Goal: Information Seeking & Learning: Learn about a topic

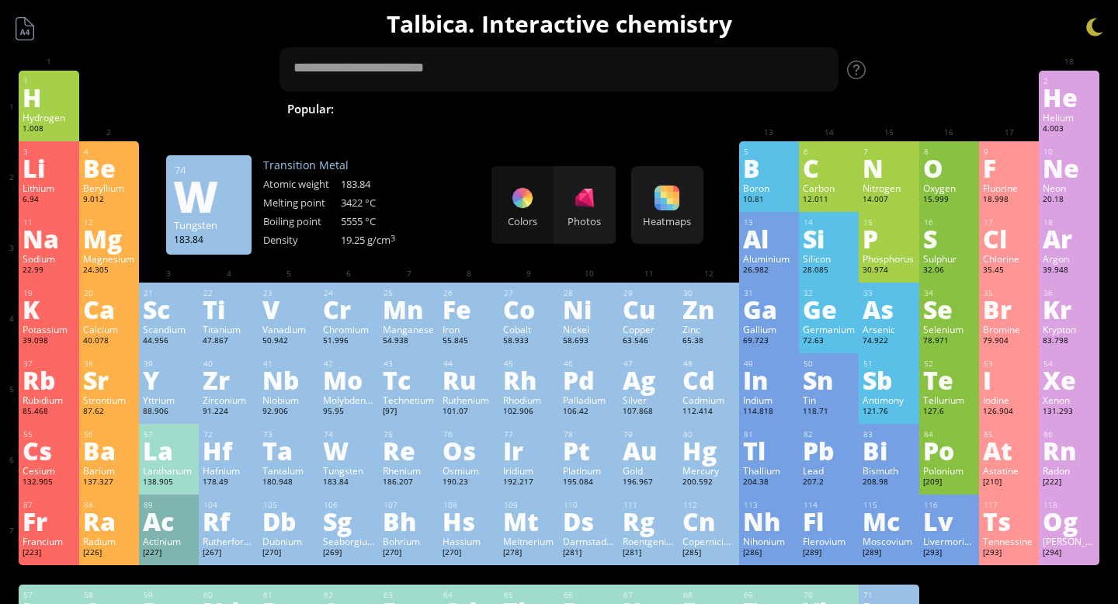
click at [326, 438] on div "W" at bounding box center [349, 450] width 52 height 25
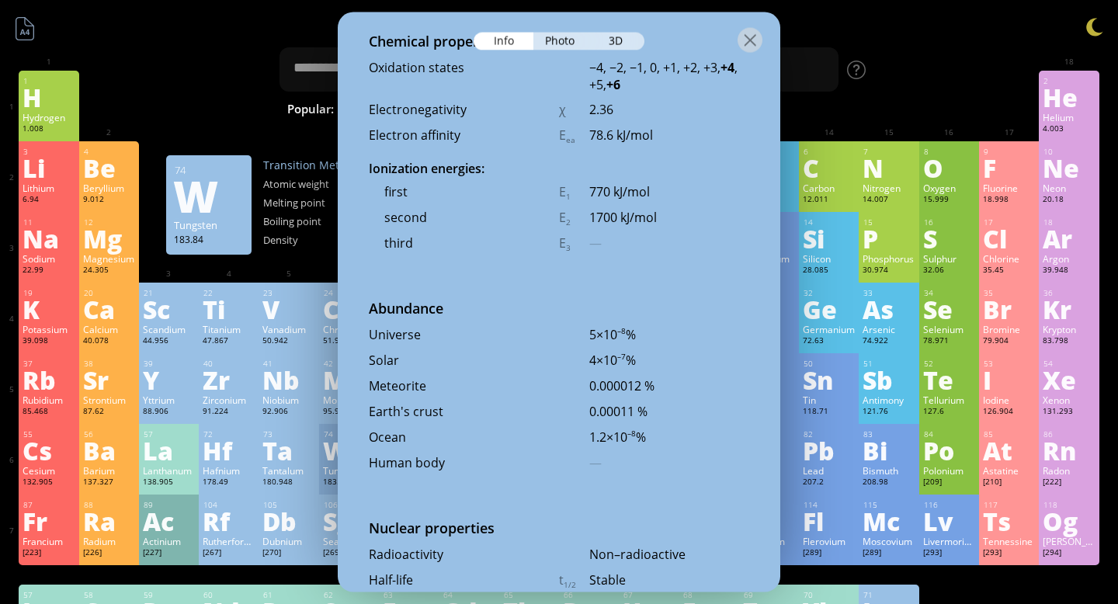
scroll to position [3393, 0]
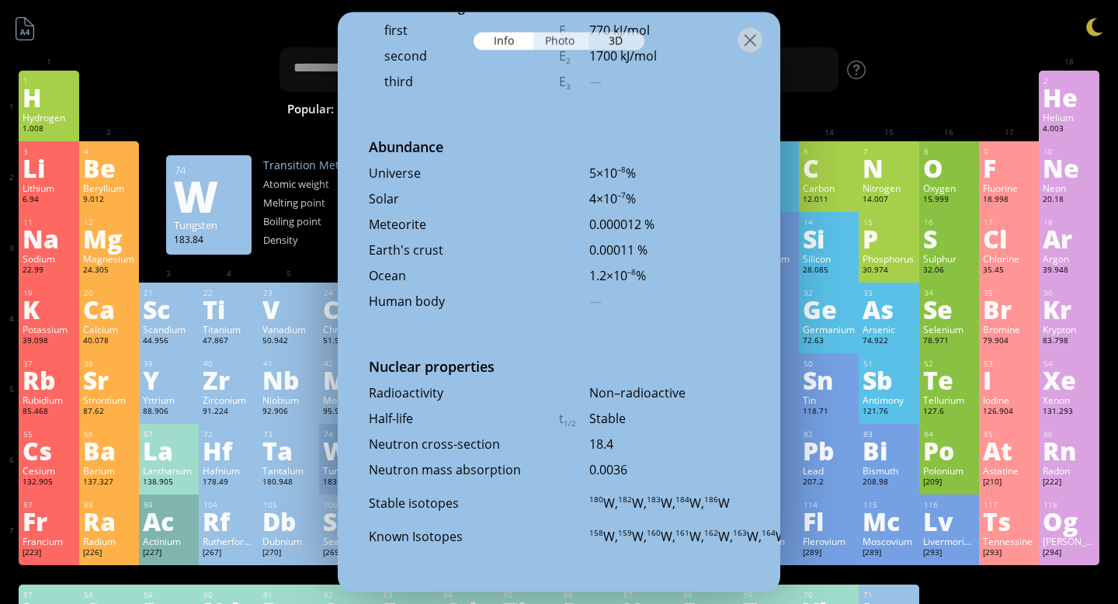
click at [570, 47] on div "Photo" at bounding box center [561, 42] width 56 height 18
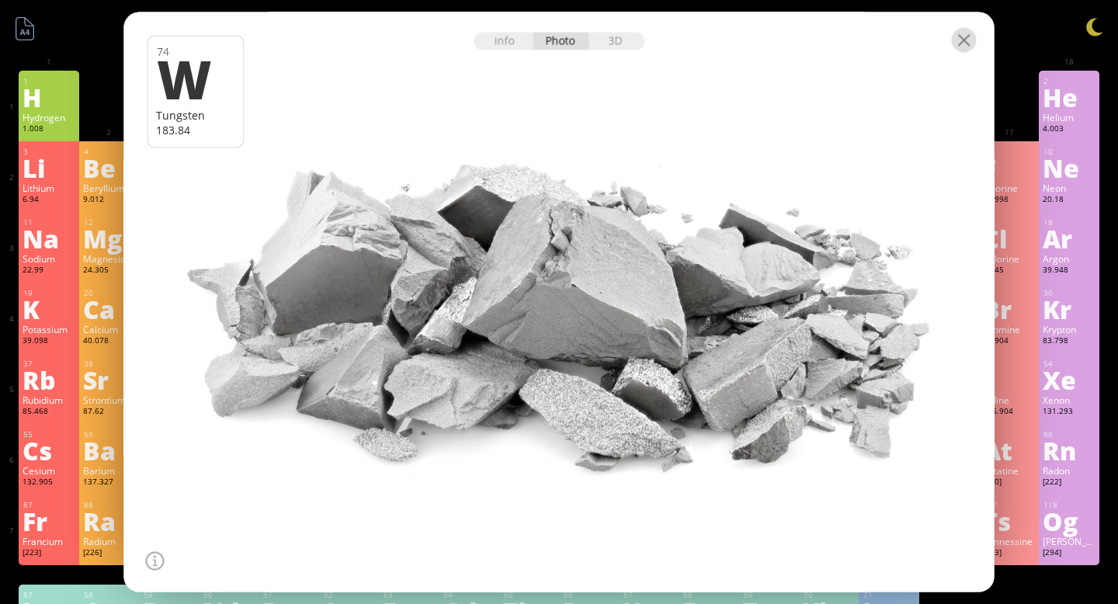
click at [959, 41] on div at bounding box center [964, 40] width 25 height 25
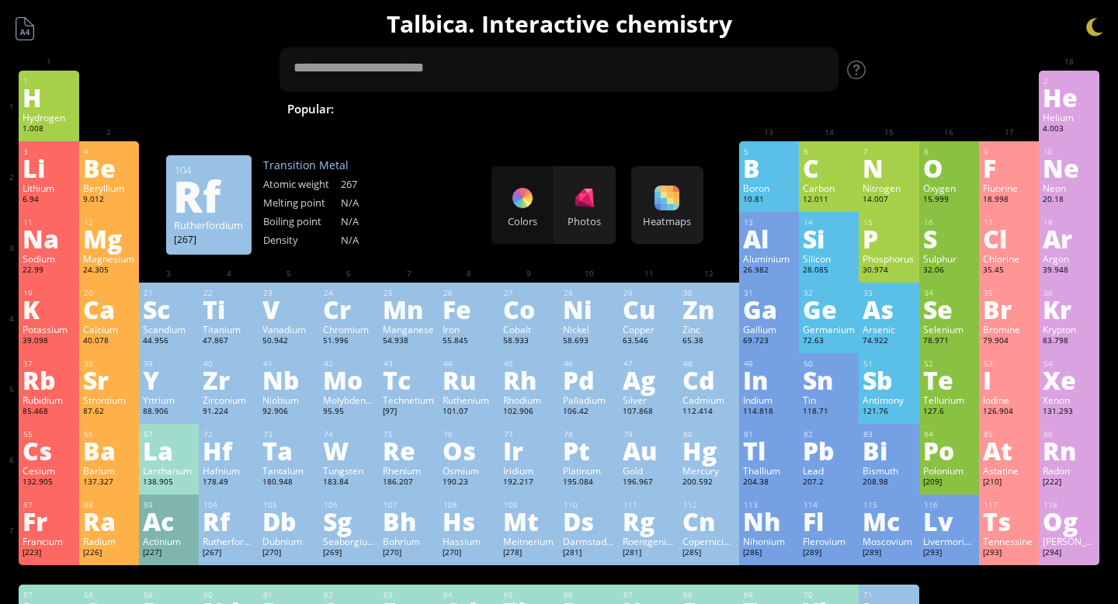
click at [236, 514] on div "Rf" at bounding box center [229, 520] width 52 height 25
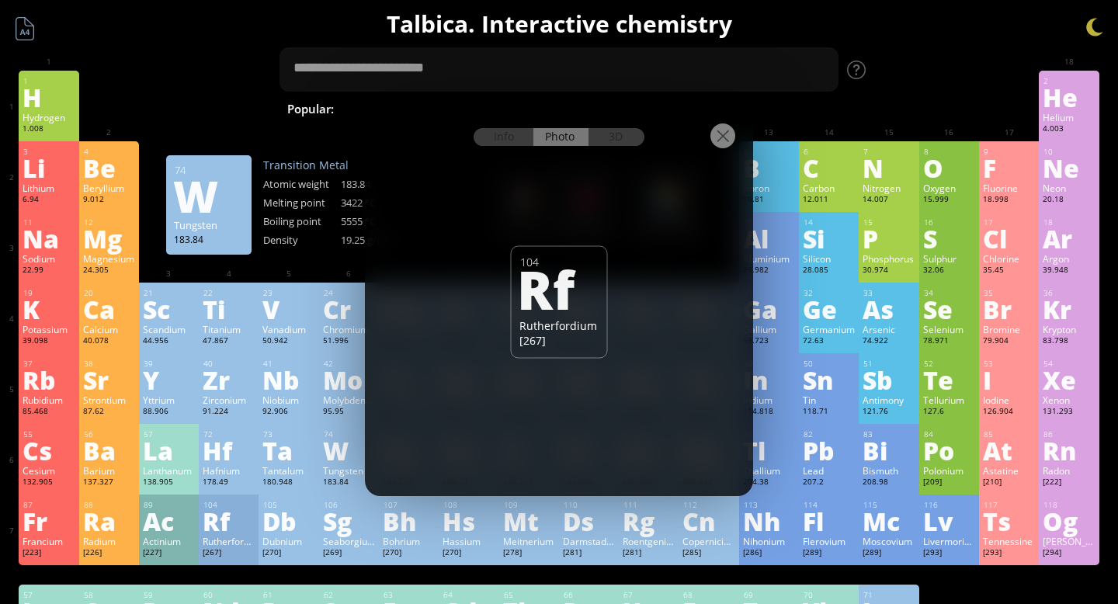
click at [560, 142] on div "Info Photo 3D" at bounding box center [558, 137] width 171 height 18
click at [717, 141] on div at bounding box center [722, 135] width 25 height 25
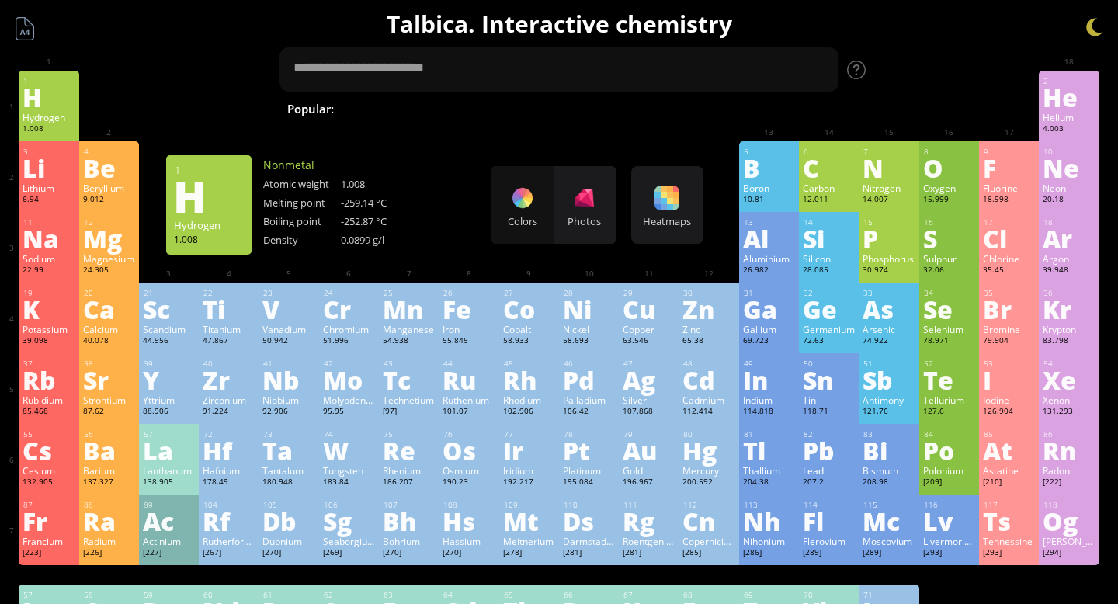
click at [40, 101] on div "H" at bounding box center [49, 97] width 52 height 25
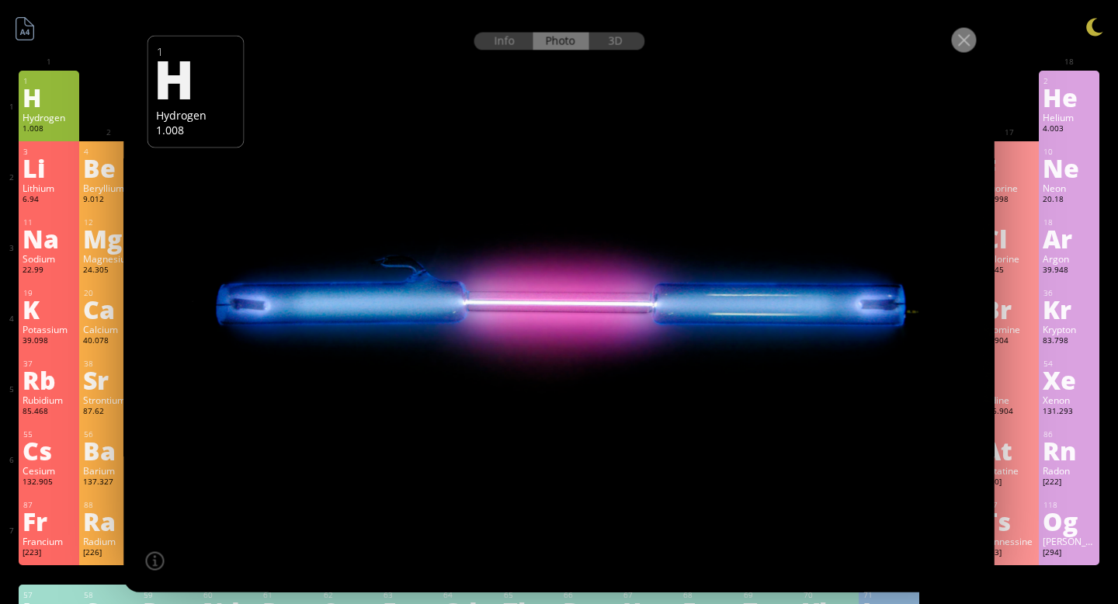
click at [965, 40] on div at bounding box center [964, 40] width 25 height 25
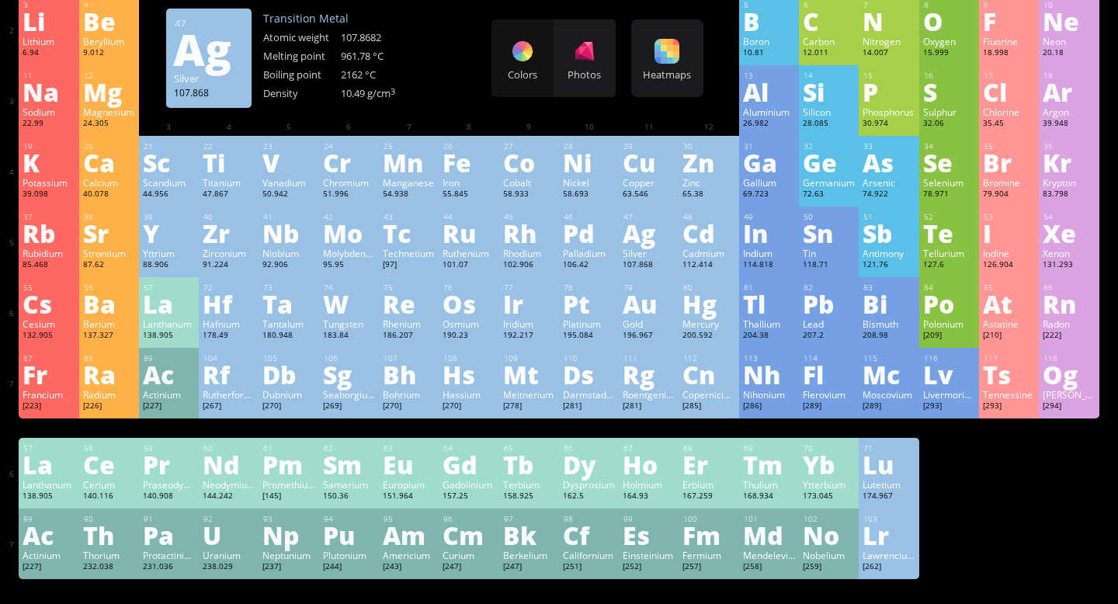
scroll to position [217, 0]
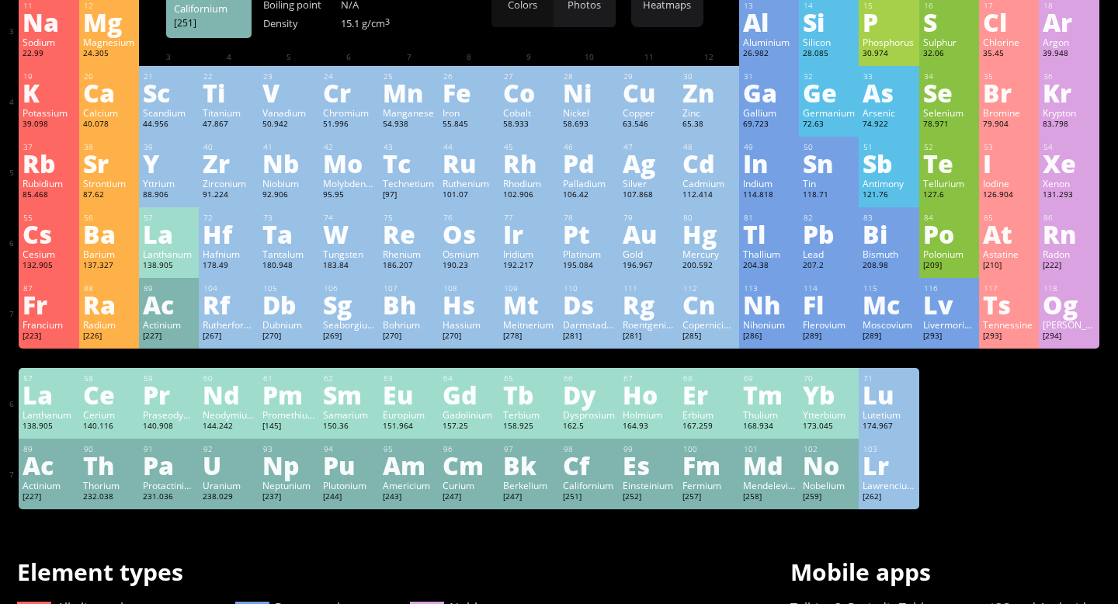
click at [584, 472] on div "Cf" at bounding box center [589, 464] width 52 height 25
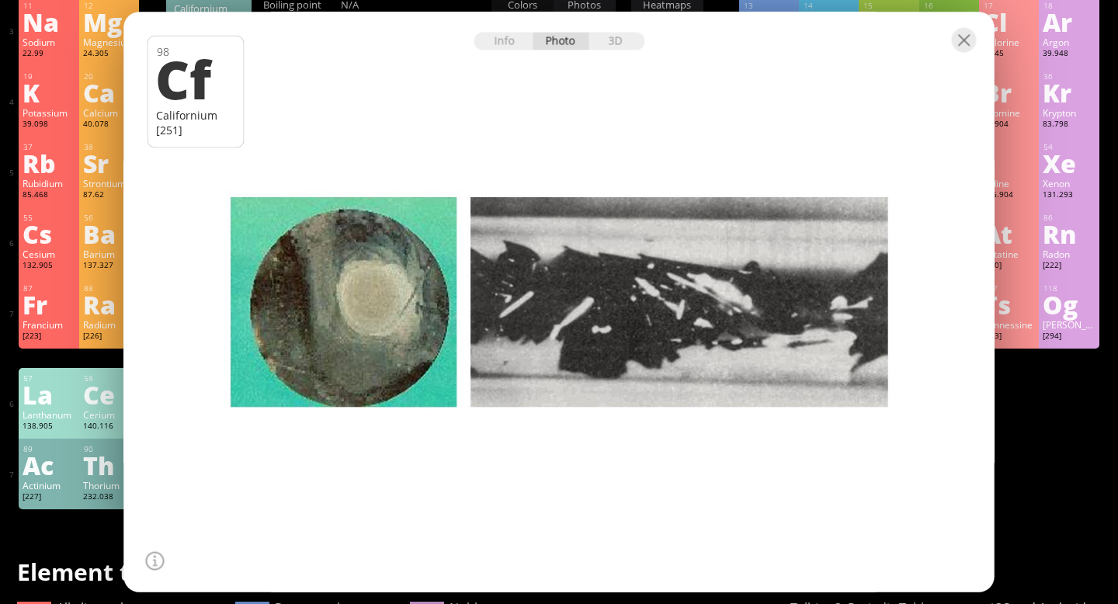
click at [971, 53] on div at bounding box center [559, 39] width 870 height 54
click at [629, 52] on div at bounding box center [559, 39] width 870 height 54
click at [619, 49] on div "3D" at bounding box center [616, 42] width 56 height 18
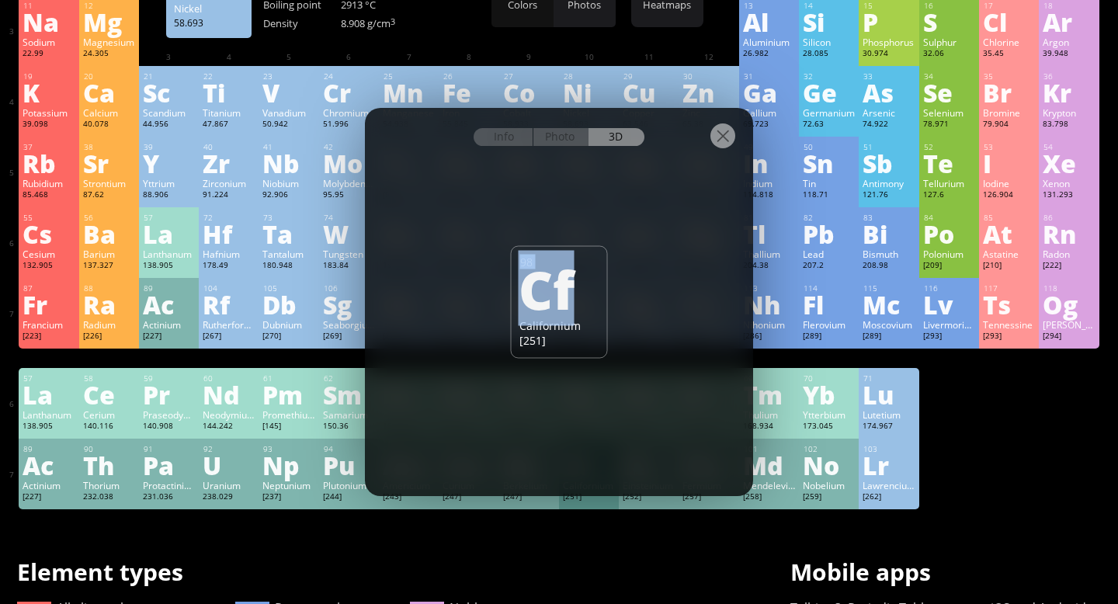
drag, startPoint x: 567, startPoint y: 307, endPoint x: 681, endPoint y: 304, distance: 114.1
click at [681, 304] on div "Info Photo 3D Info Photo 3D 98 Cf Californium [251] Left: About 20 micrograms o…" at bounding box center [559, 302] width 388 height 388
click at [501, 133] on div "Info" at bounding box center [503, 137] width 60 height 18
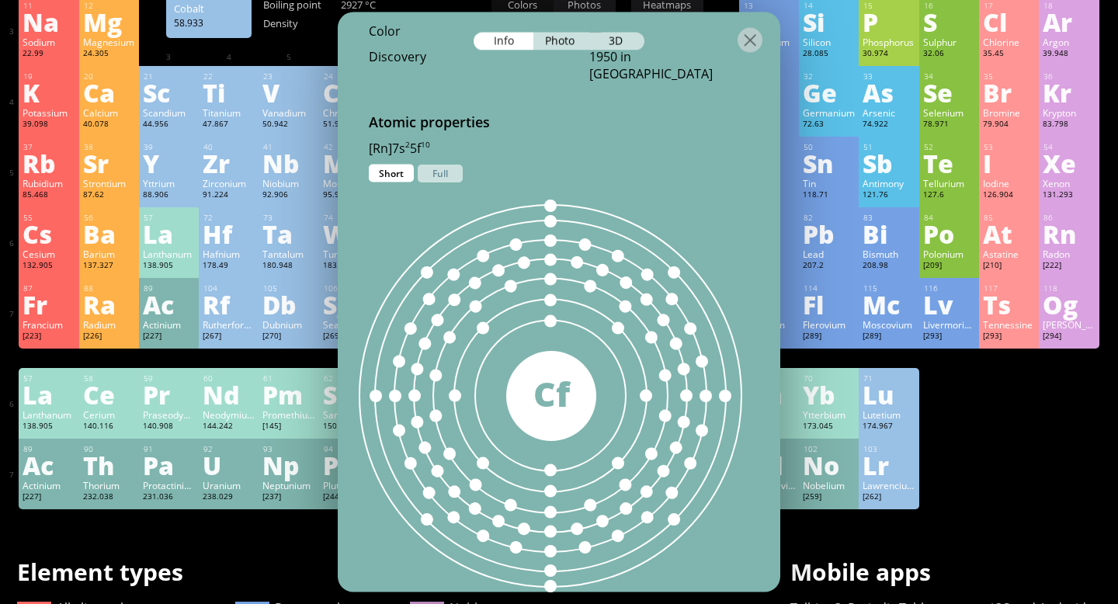
scroll to position [824, 0]
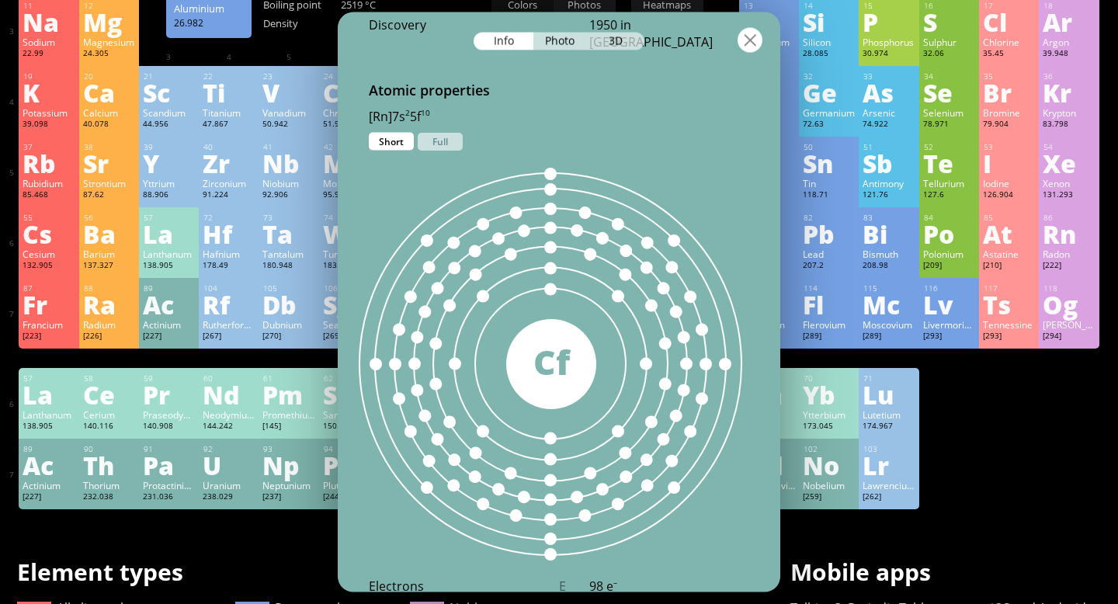
click at [743, 41] on div at bounding box center [749, 40] width 25 height 25
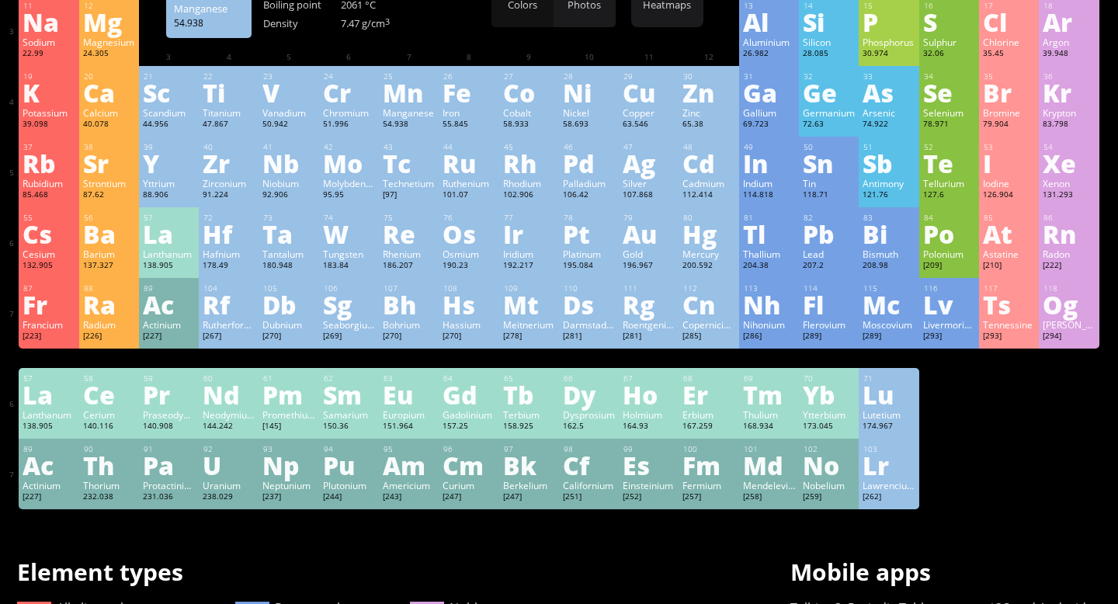
click at [392, 91] on div "Mn" at bounding box center [409, 92] width 52 height 25
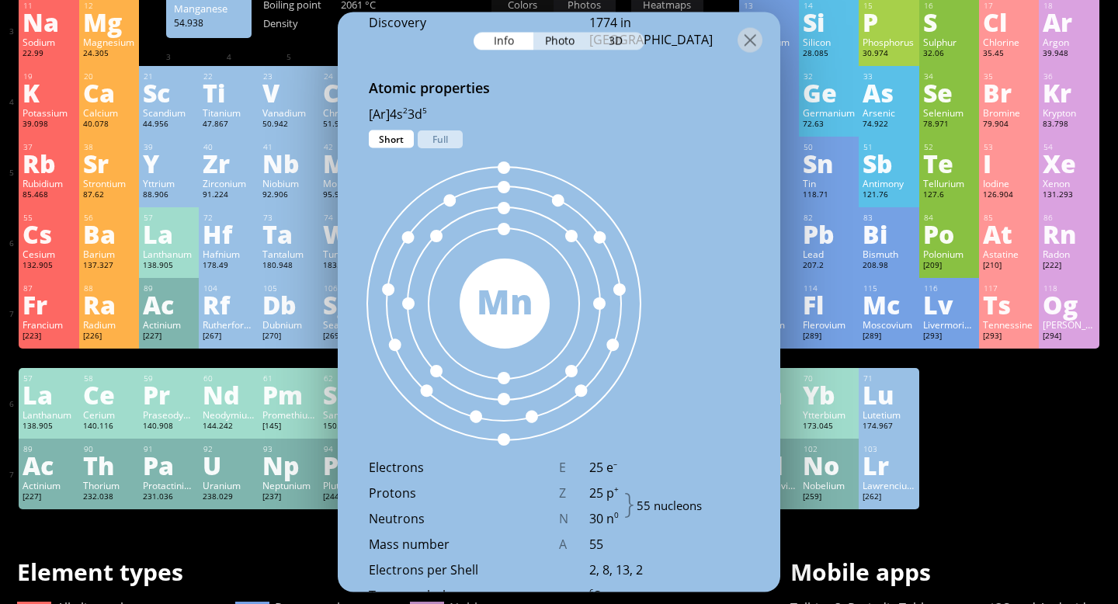
scroll to position [841, 0]
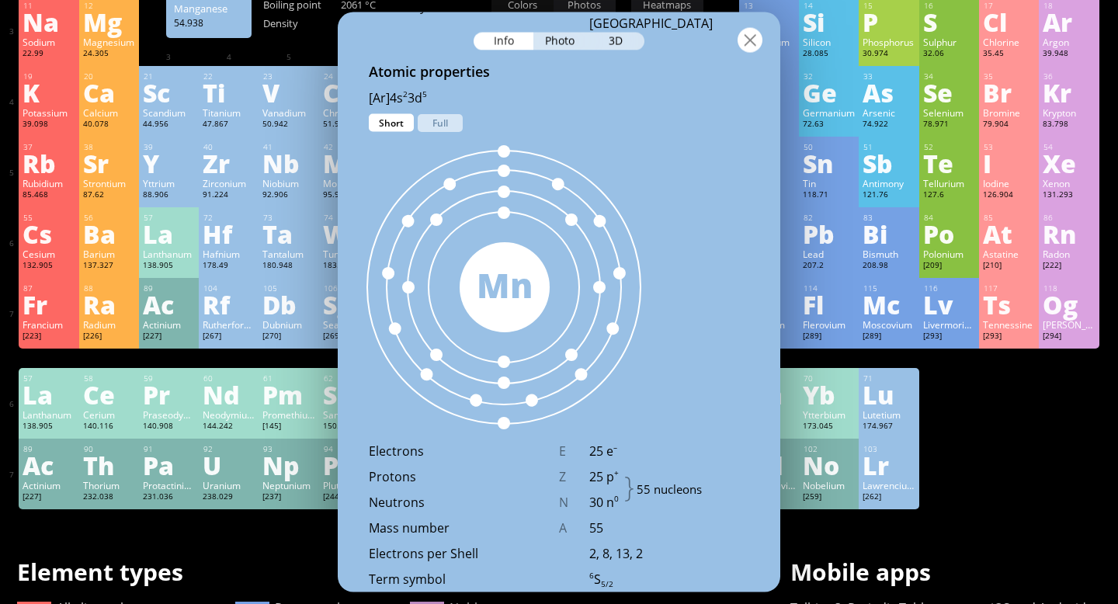
click at [750, 39] on div at bounding box center [749, 40] width 25 height 25
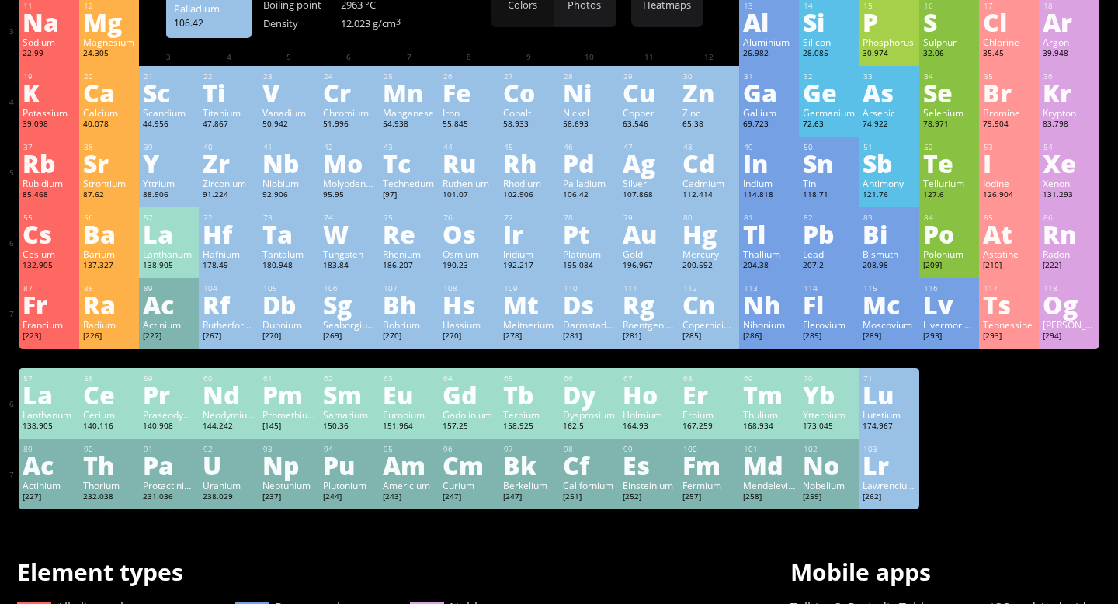
click at [570, 167] on div "Pd" at bounding box center [589, 163] width 52 height 25
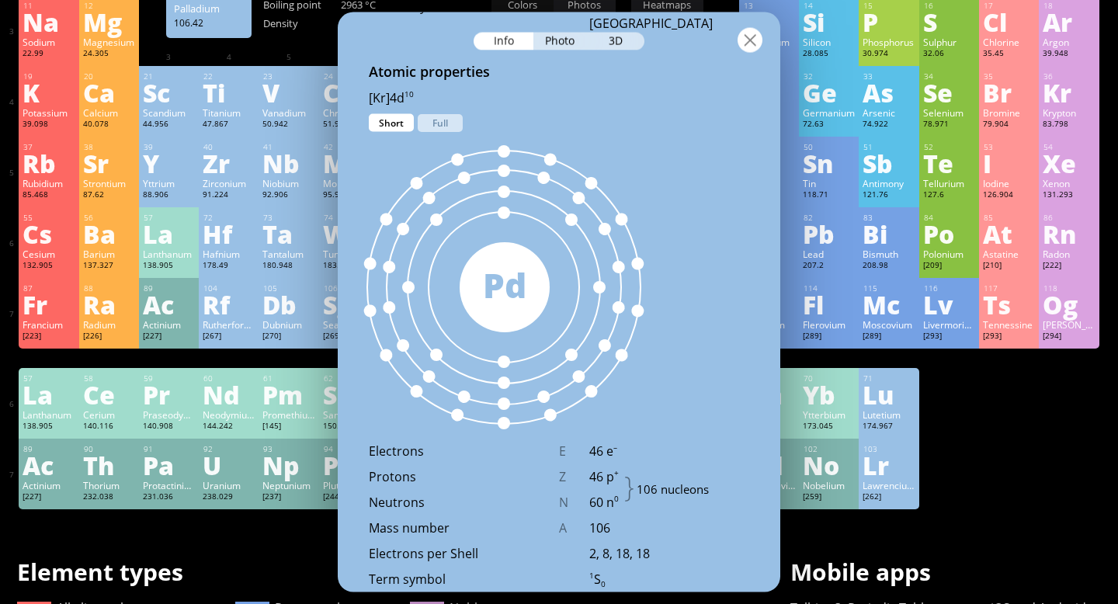
click at [751, 43] on div at bounding box center [749, 40] width 25 height 25
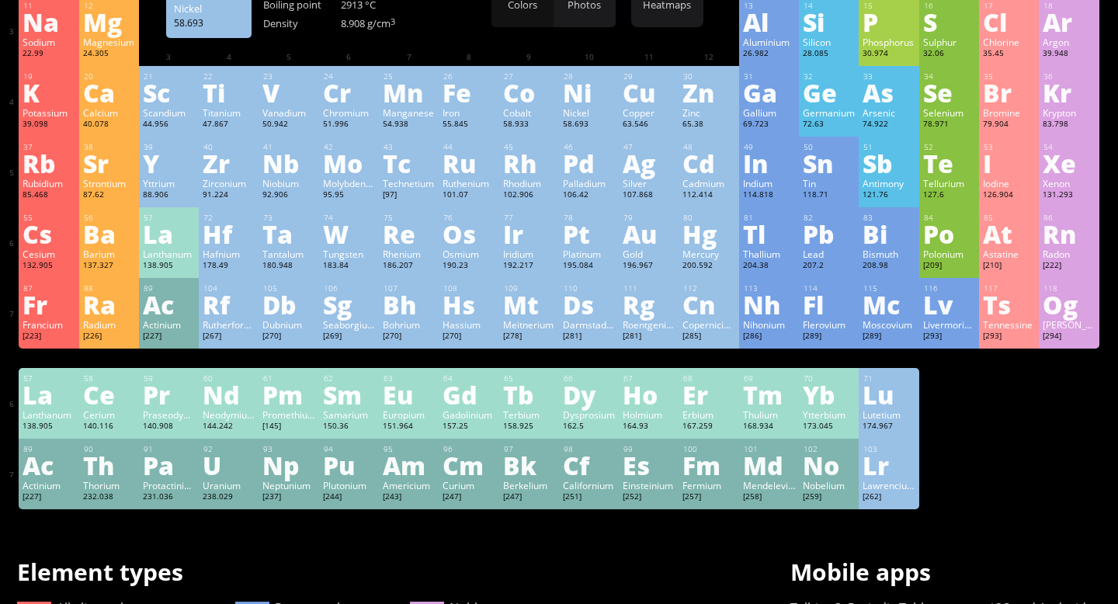
click at [589, 94] on div "Ni" at bounding box center [589, 92] width 52 height 25
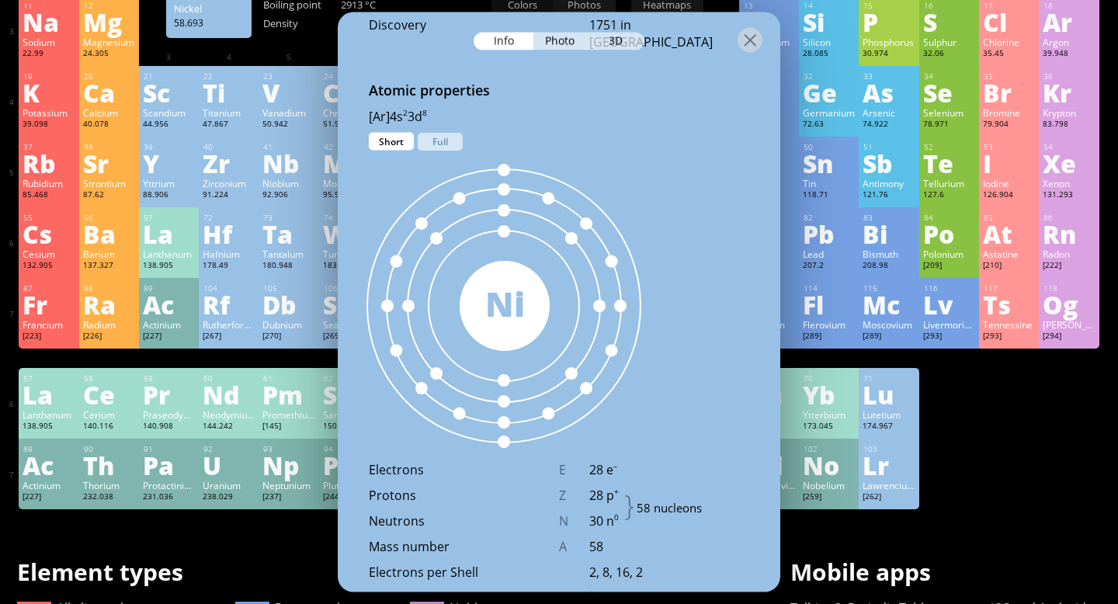
scroll to position [843, 0]
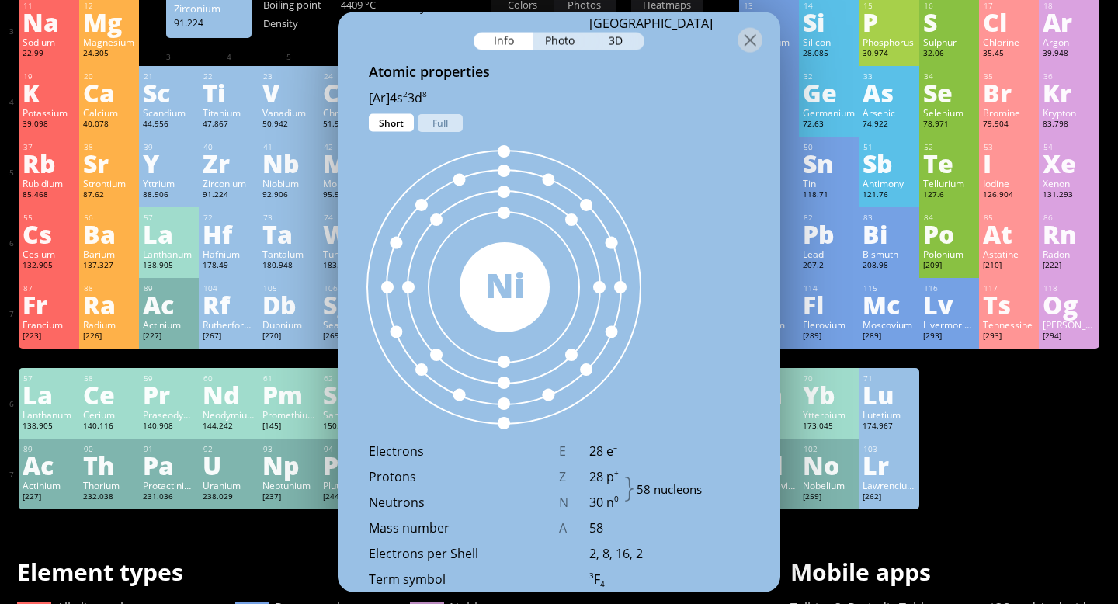
click at [207, 199] on div "91.224" at bounding box center [229, 195] width 52 height 12
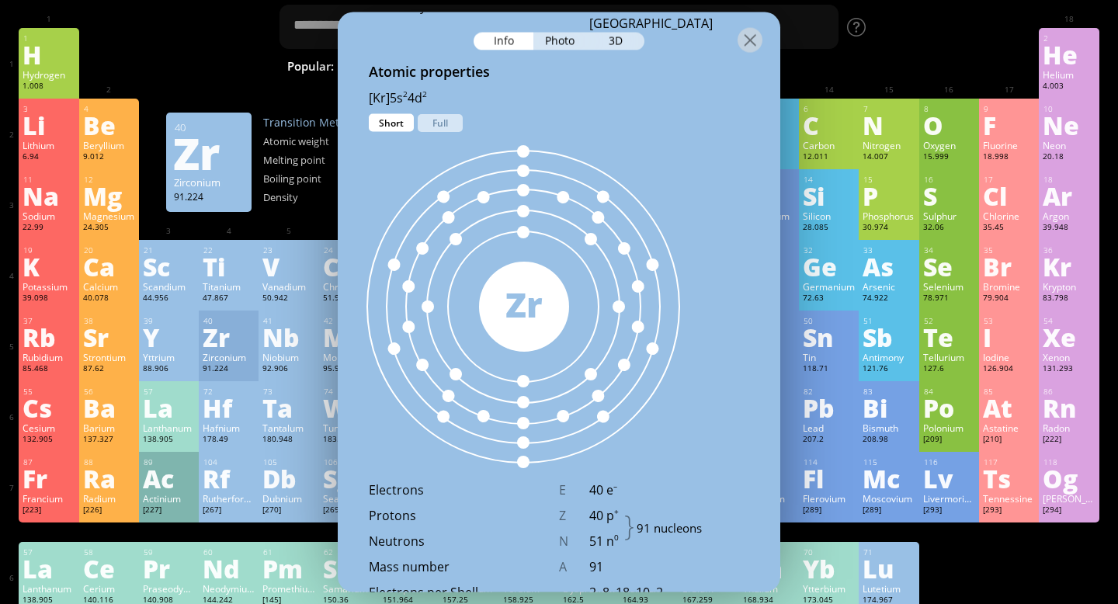
scroll to position [0, 0]
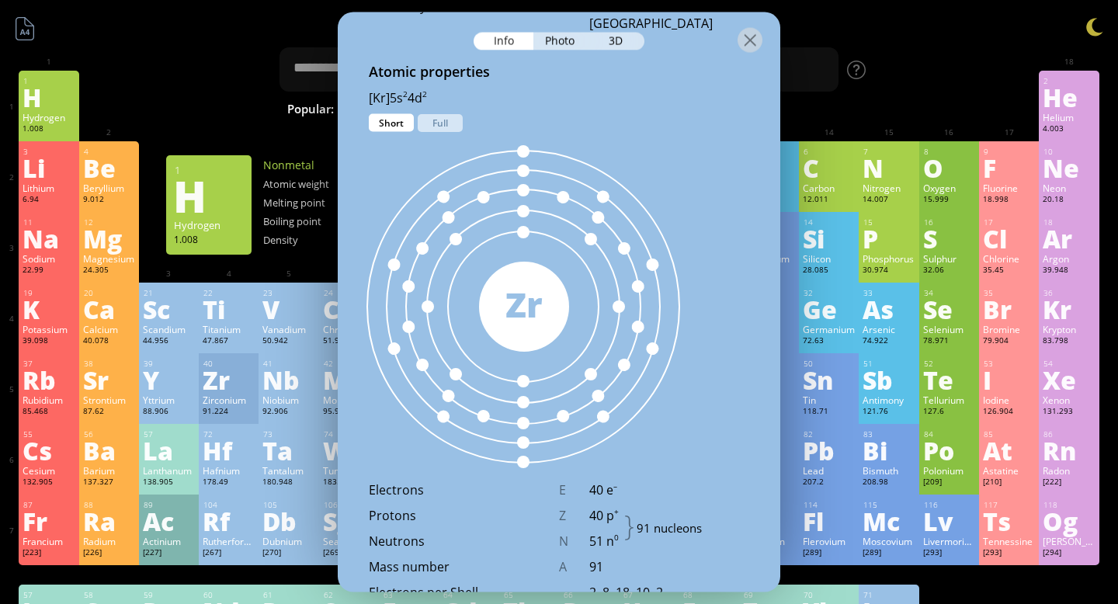
click at [57, 119] on div "Hydrogen" at bounding box center [49, 117] width 52 height 12
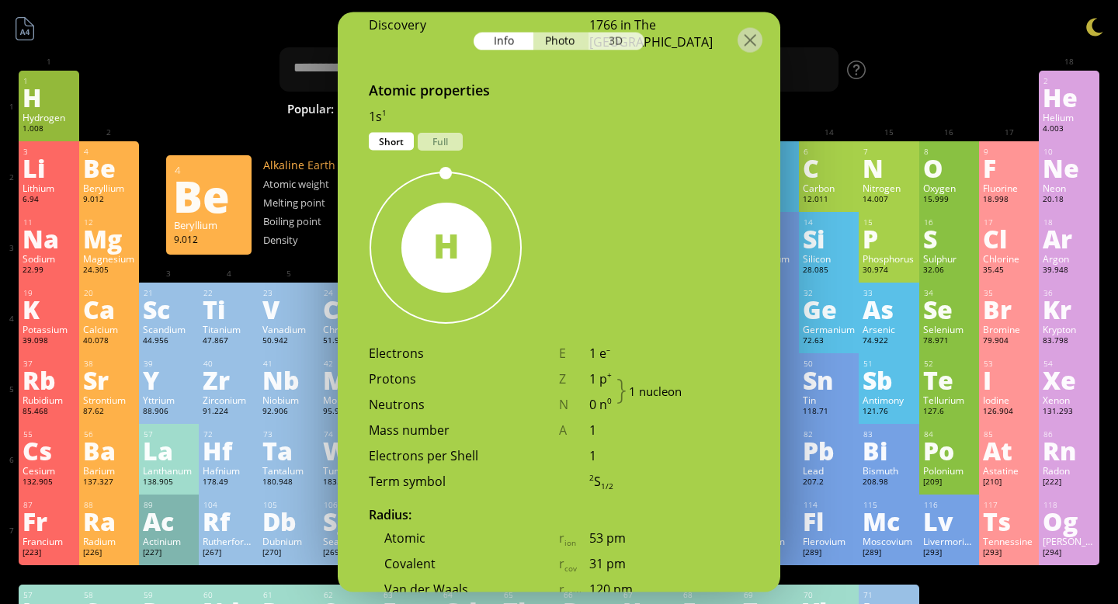
click at [614, 43] on div "3D" at bounding box center [616, 42] width 56 height 18
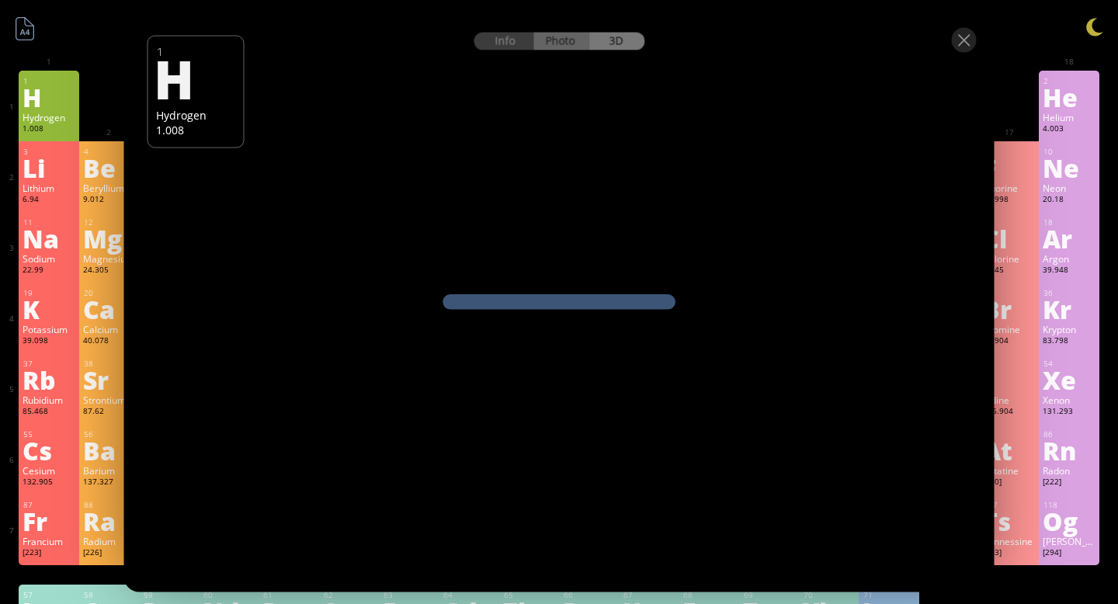
click at [565, 41] on div "Photo" at bounding box center [561, 42] width 56 height 18
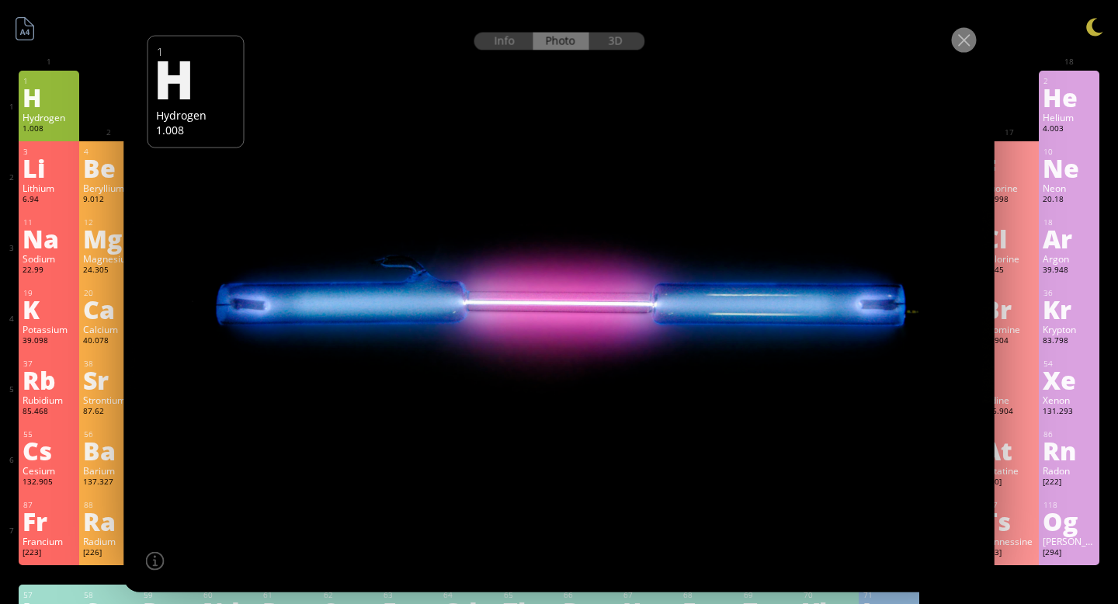
click at [969, 48] on div at bounding box center [964, 40] width 25 height 25
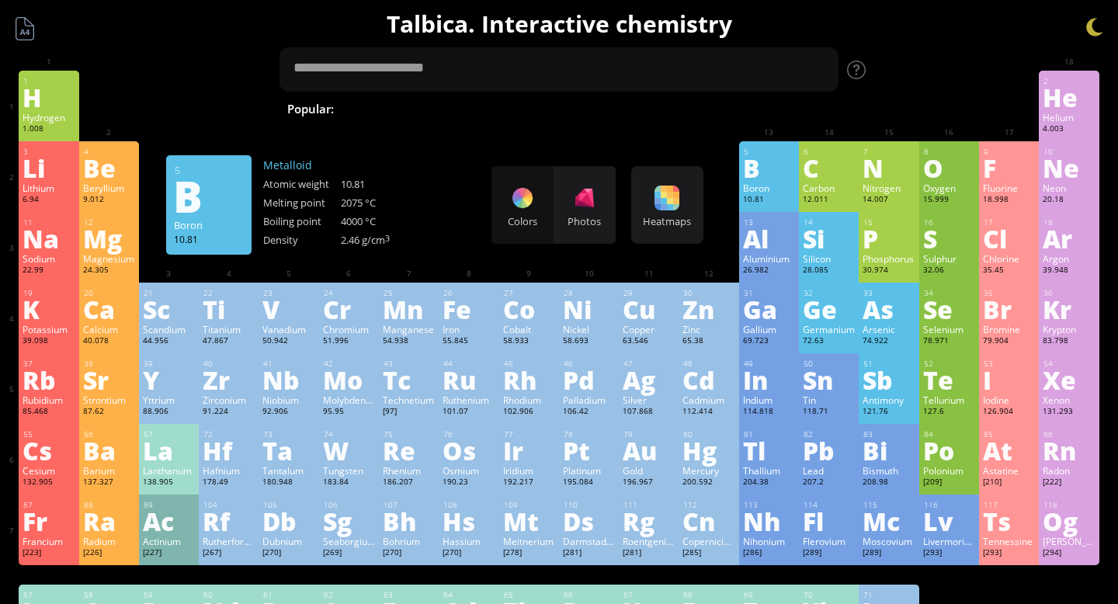
click at [765, 178] on div "B" at bounding box center [769, 167] width 52 height 25
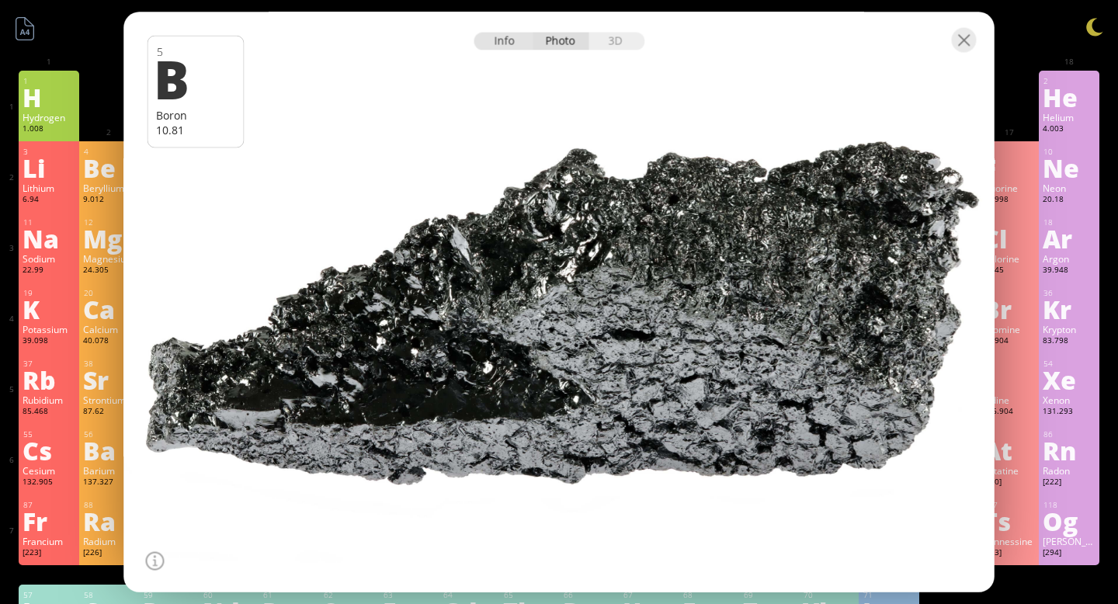
click at [524, 43] on div "Info" at bounding box center [503, 42] width 60 height 18
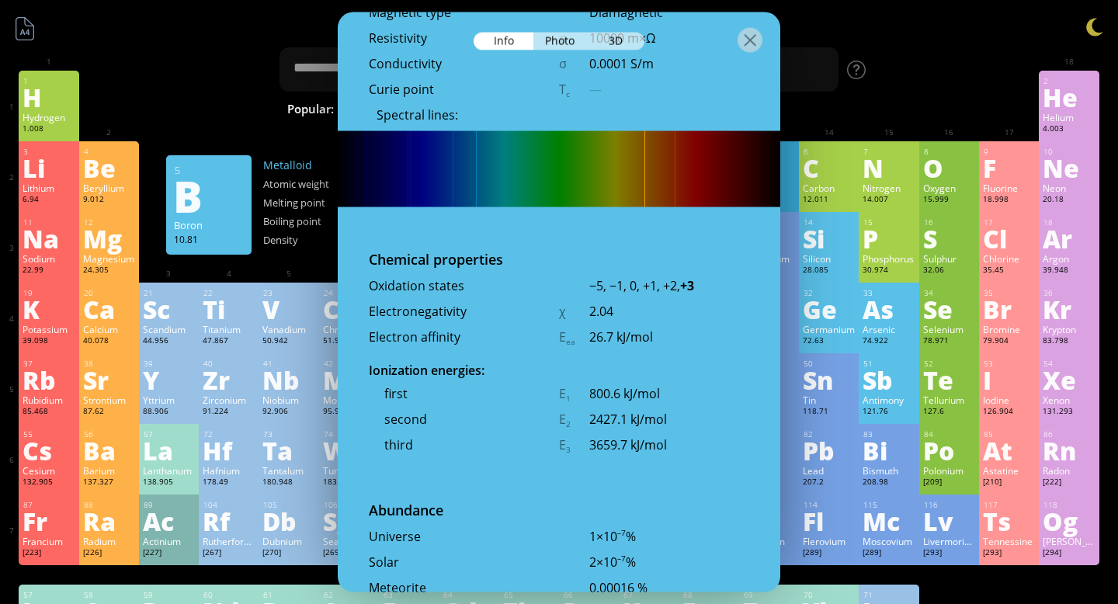
scroll to position [2842, 0]
